Goal: Information Seeking & Learning: Learn about a topic

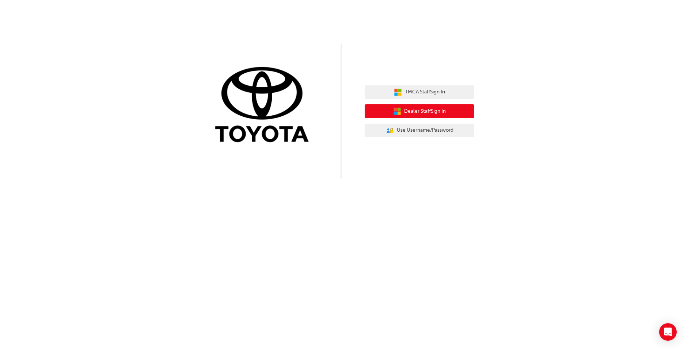
click at [452, 111] on button "Dealer Staff Sign In" at bounding box center [419, 111] width 110 height 14
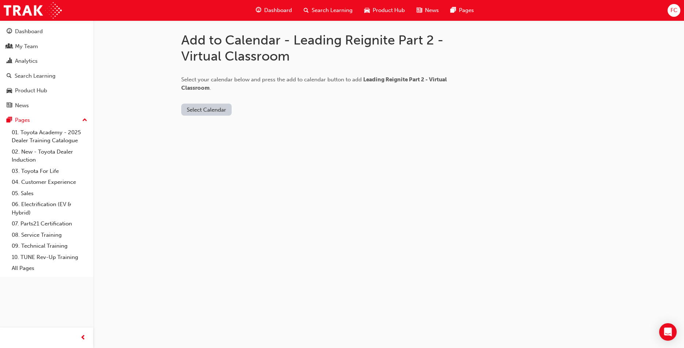
click at [210, 108] on button "Select Calendar" at bounding box center [206, 110] width 50 height 12
click at [209, 128] on div "[DOMAIN_NAME]" at bounding box center [207, 127] width 44 height 8
click at [268, 108] on button "Add to Calendar" at bounding box center [268, 110] width 52 height 12
click at [33, 32] on div "Dashboard" at bounding box center [29, 31] width 28 height 8
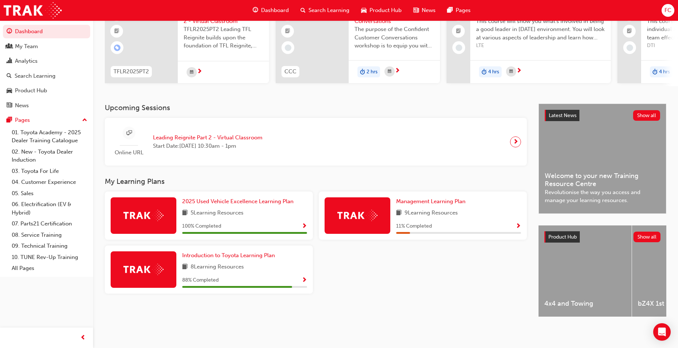
scroll to position [80, 0]
click at [225, 252] on span "Introduction to Toyota Learning Plan" at bounding box center [228, 255] width 93 height 7
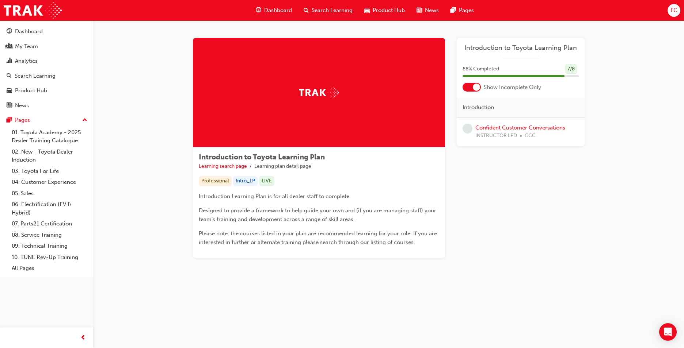
click at [478, 88] on div at bounding box center [476, 87] width 7 height 7
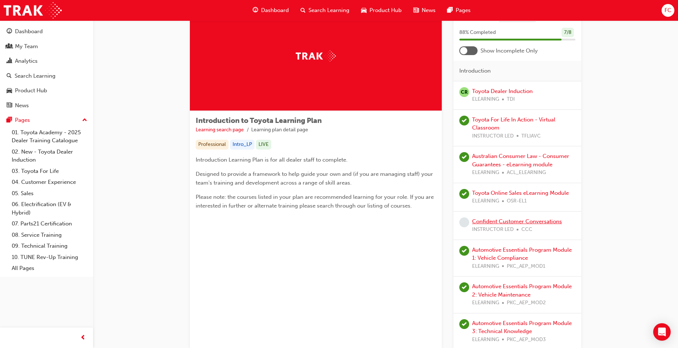
click at [513, 224] on link "Confident Customer Conversations" at bounding box center [517, 221] width 90 height 7
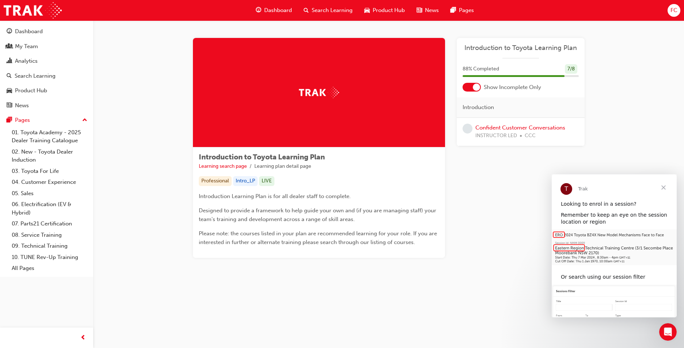
click at [469, 126] on span "learningRecordVerb_NONE-icon" at bounding box center [467, 129] width 10 height 10
click at [474, 88] on div at bounding box center [476, 87] width 7 height 7
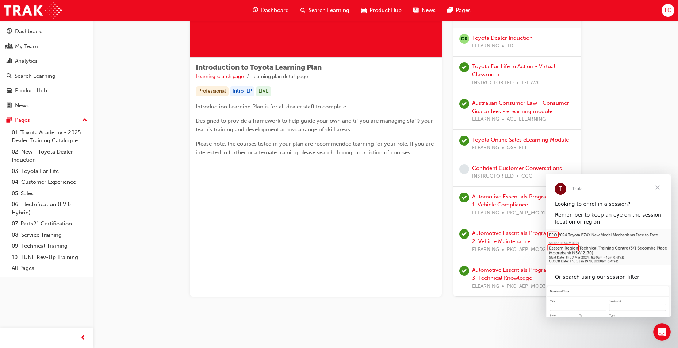
scroll to position [92, 0]
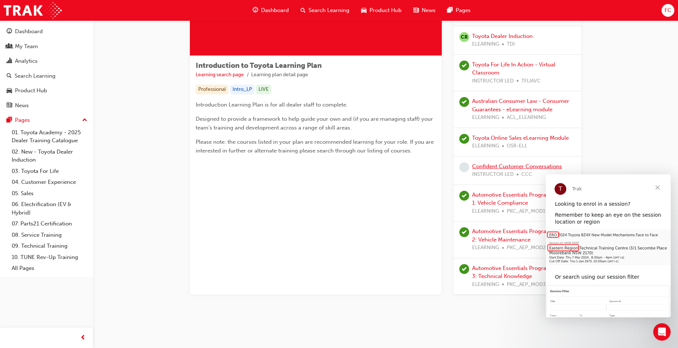
click at [511, 168] on link "Confident Customer Conversations" at bounding box center [517, 166] width 90 height 7
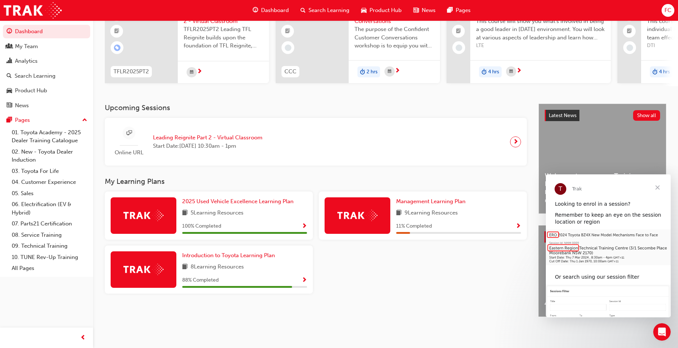
scroll to position [80, 0]
click at [432, 199] on span "Management Learning Plan" at bounding box center [430, 201] width 69 height 7
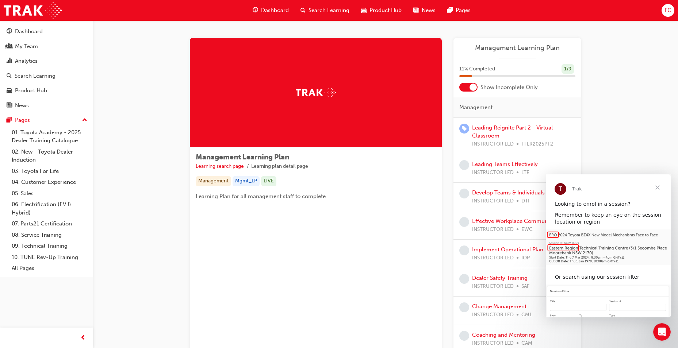
click at [658, 186] on span "Close" at bounding box center [658, 188] width 26 height 26
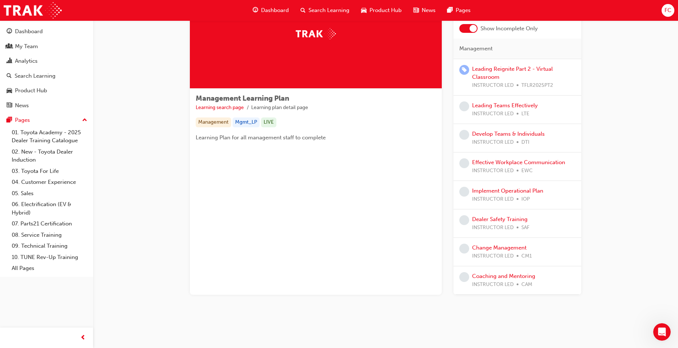
scroll to position [22, 0]
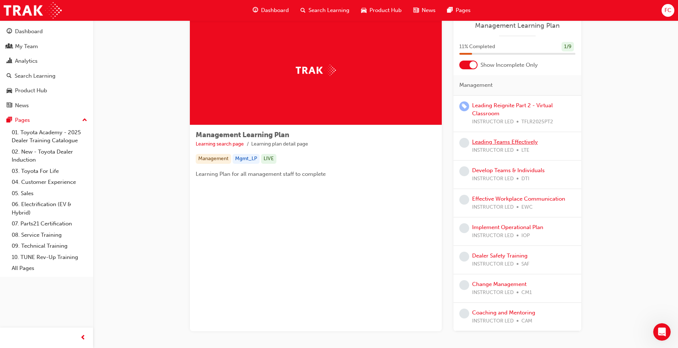
click at [513, 143] on link "Leading Teams Effectively" at bounding box center [505, 142] width 66 height 7
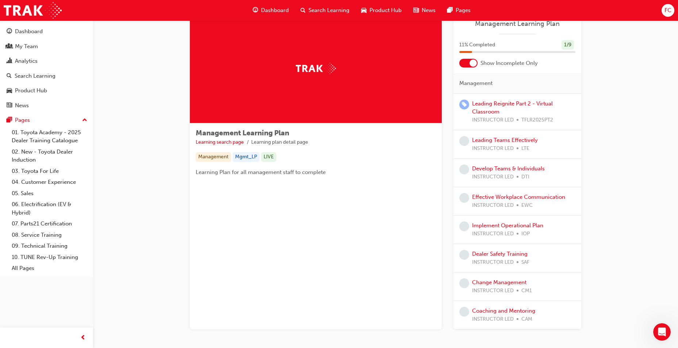
scroll to position [59, 0]
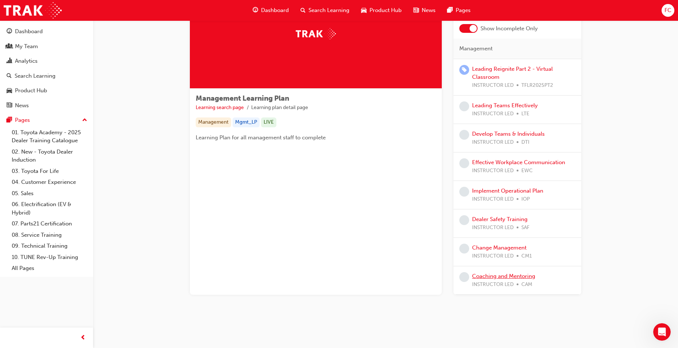
click at [522, 278] on link "Coaching and Mentoring" at bounding box center [503, 276] width 63 height 7
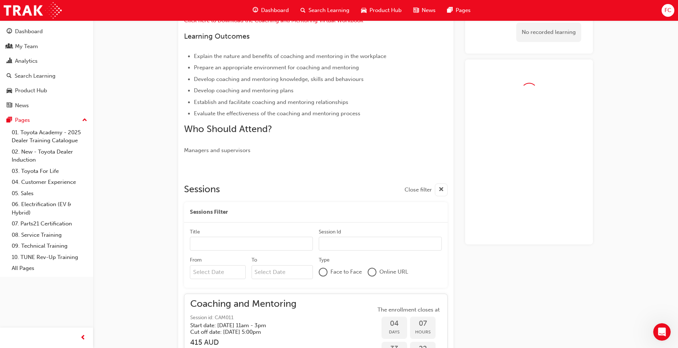
scroll to position [145, 0]
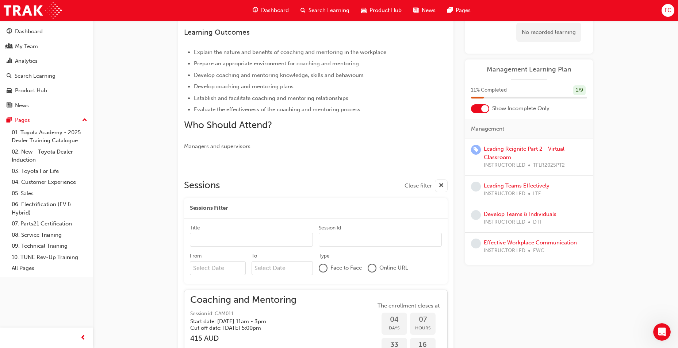
click at [522, 278] on div "Learning Plan No recorded learning Management Learning Plan 11 % Completed 1 / …" at bounding box center [529, 219] width 128 height 597
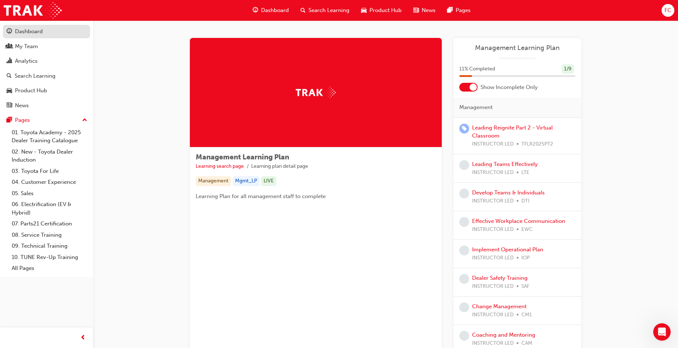
click at [31, 35] on div "Dashboard" at bounding box center [29, 31] width 28 height 8
